Goal: Use online tool/utility: Utilize a website feature to perform a specific function

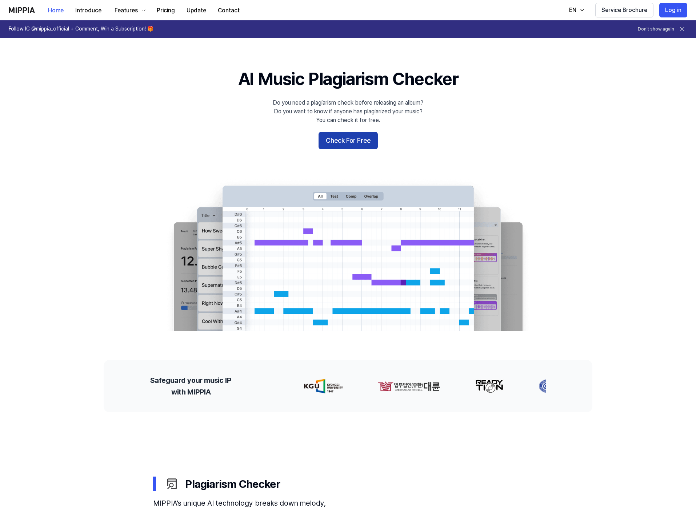
click at [343, 139] on button "Check For Free" at bounding box center [347, 140] width 59 height 17
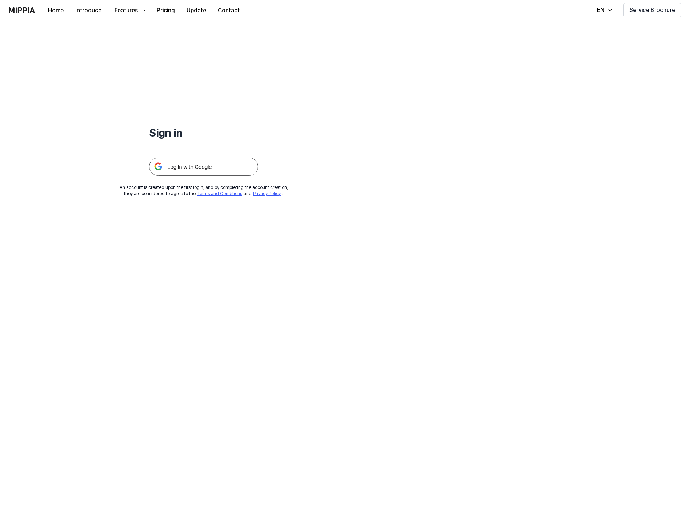
click at [217, 169] on img at bounding box center [203, 167] width 109 height 18
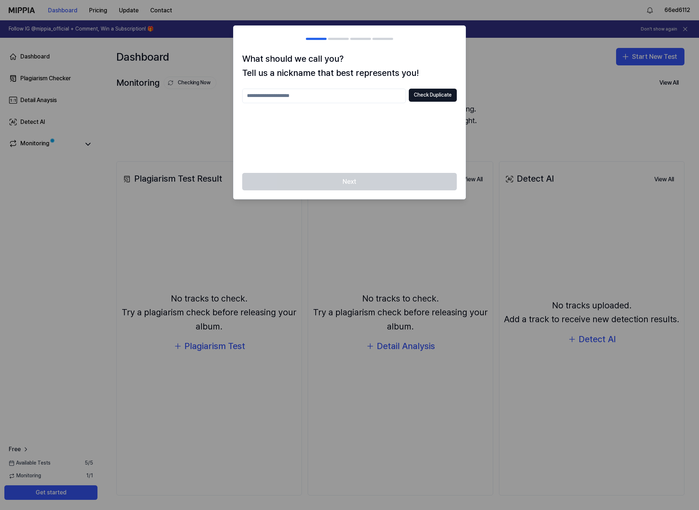
click at [329, 99] on input "text" at bounding box center [324, 96] width 164 height 15
type input "*******"
click at [442, 97] on button "Check Duplicate" at bounding box center [433, 95] width 48 height 13
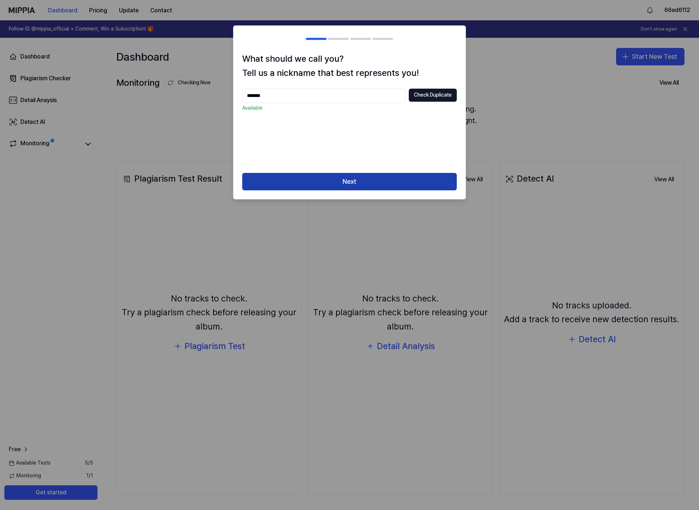
click at [355, 181] on button "Next" at bounding box center [349, 181] width 215 height 17
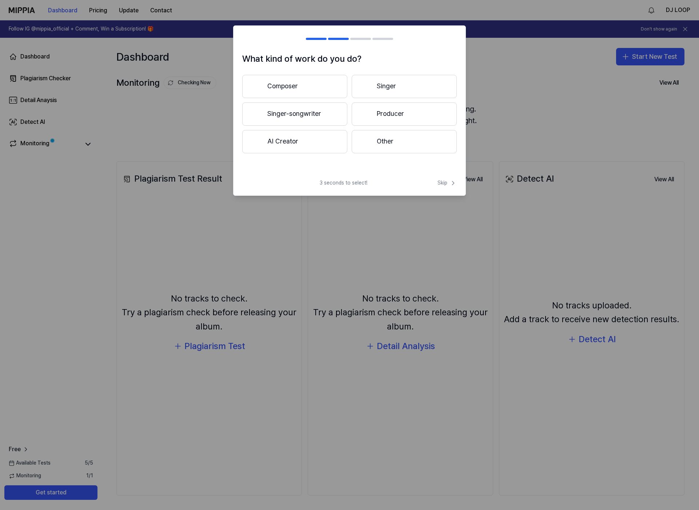
click at [370, 120] on button "Producer" at bounding box center [404, 114] width 105 height 23
click at [394, 120] on button "3 years or more" at bounding box center [404, 115] width 105 height 24
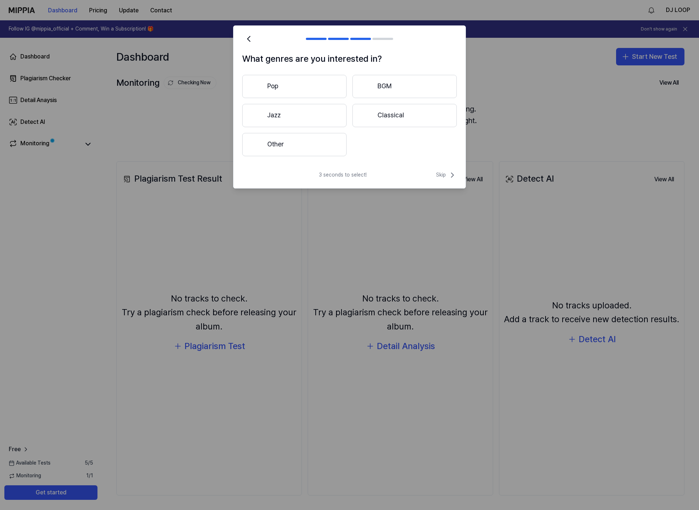
click at [304, 83] on button "Pop" at bounding box center [294, 86] width 104 height 23
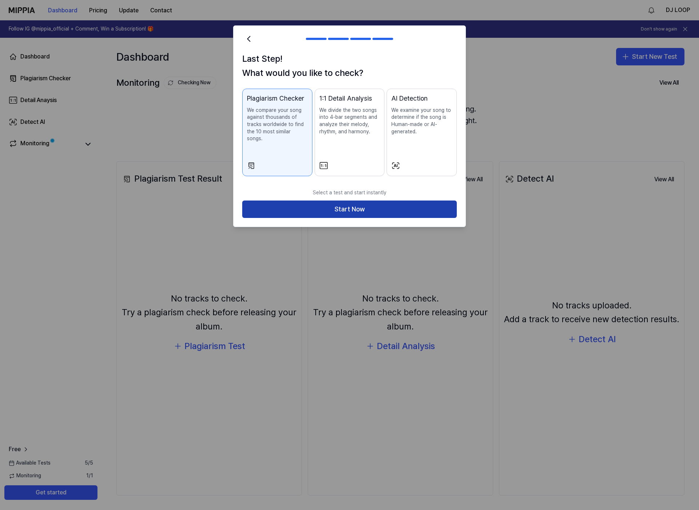
click at [350, 203] on button "Start Now" at bounding box center [349, 209] width 215 height 17
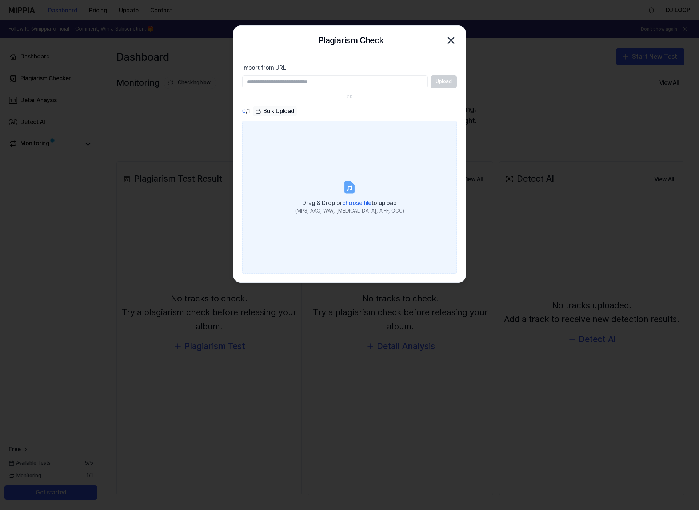
click at [348, 189] on icon at bounding box center [348, 188] width 5 height 5
click at [0, 0] on input "Drag & Drop or choose file to upload (MP3, AAC, WAV, [MEDICAL_DATA], AIFF, OGG)" at bounding box center [0, 0] width 0 height 0
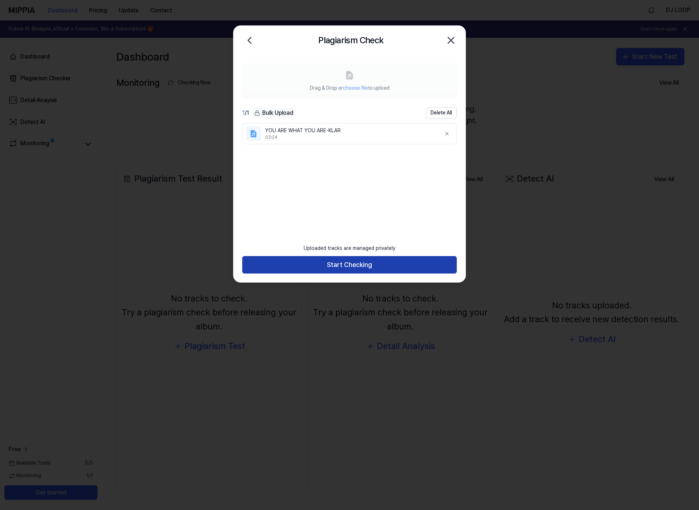
click at [346, 268] on button "Start Checking" at bounding box center [349, 264] width 215 height 17
click at [299, 134] on div "YOU ARE WHAT YOU ARE-KLAR" at bounding box center [350, 130] width 170 height 7
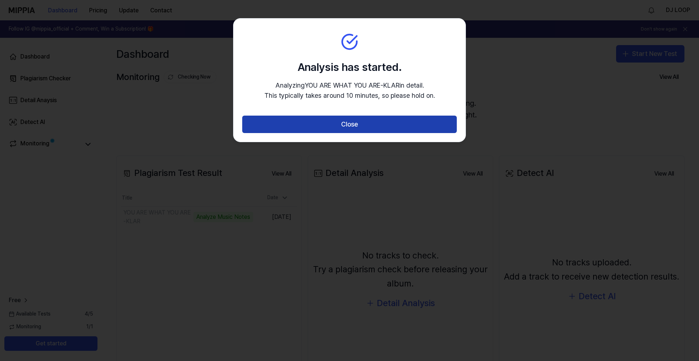
click at [273, 124] on button "Close" at bounding box center [349, 124] width 215 height 17
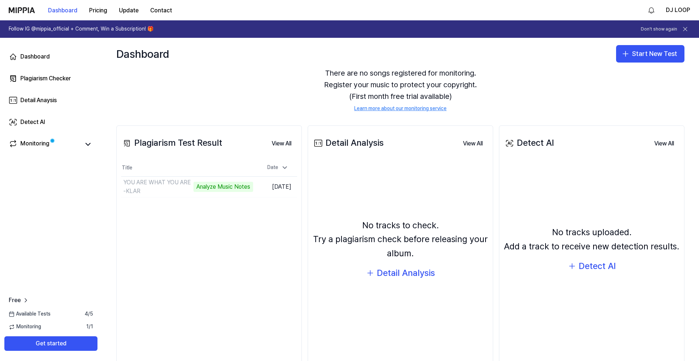
scroll to position [47, 0]
